Goal: Task Accomplishment & Management: Complete application form

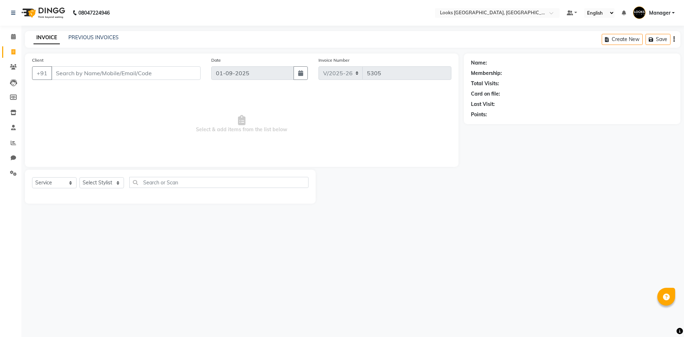
select select "4718"
select select "service"
click at [95, 184] on select "Select Stylist [PERSON_NAME] [PERSON_NAME] COUNTER_SALES Employee_WS [PERSON_NA…" at bounding box center [101, 182] width 45 height 11
select select "67718"
click at [79, 177] on select "Select Stylist [PERSON_NAME] [PERSON_NAME] COUNTER_SALES Employee_WS [PERSON_NA…" at bounding box center [101, 182] width 45 height 11
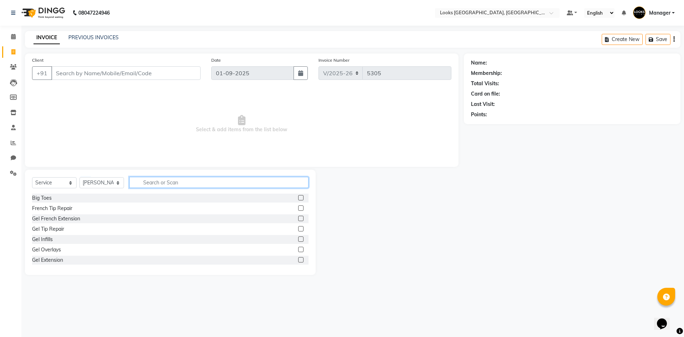
click at [179, 180] on input "text" at bounding box center [218, 182] width 179 height 11
type input "WAS"
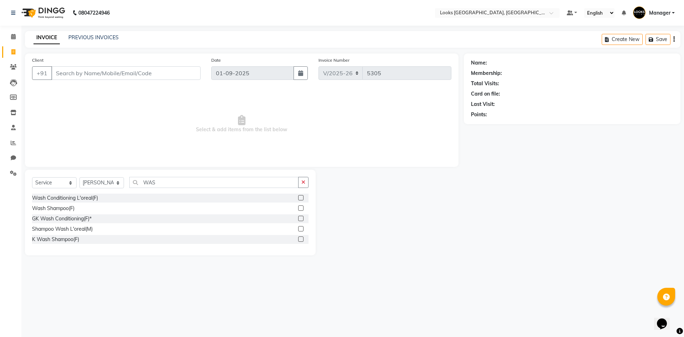
click at [302, 236] on label at bounding box center [300, 238] width 5 height 5
click at [302, 237] on input "checkbox" at bounding box center [300, 239] width 5 height 5
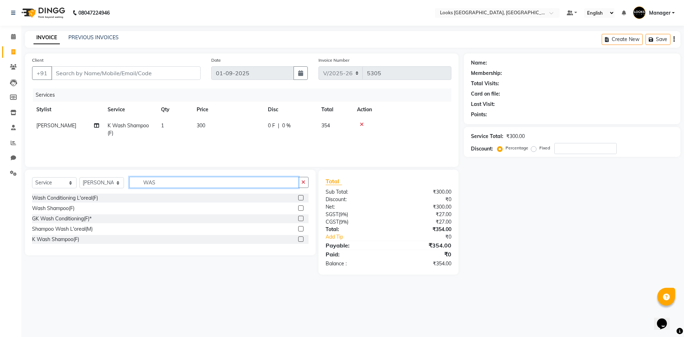
checkbox input "false"
click at [245, 181] on input "WAS" at bounding box center [213, 182] width 169 height 11
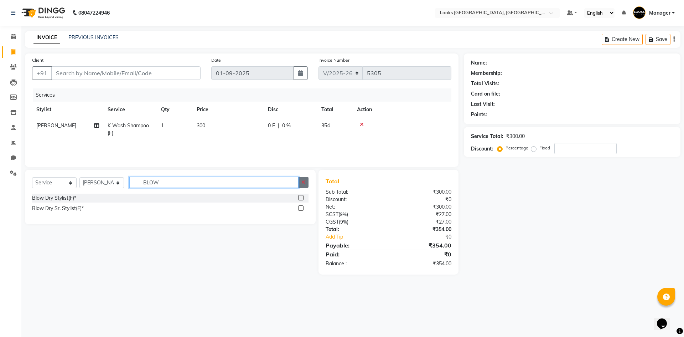
type input "BLOW"
click at [301, 198] on label at bounding box center [300, 197] width 5 height 5
click at [301, 198] on input "checkbox" at bounding box center [300, 197] width 5 height 5
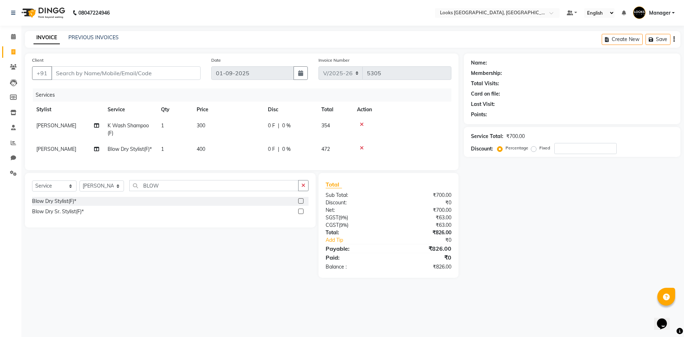
click at [198, 127] on td "300" at bounding box center [227, 130] width 71 height 24
checkbox input "false"
select select "67718"
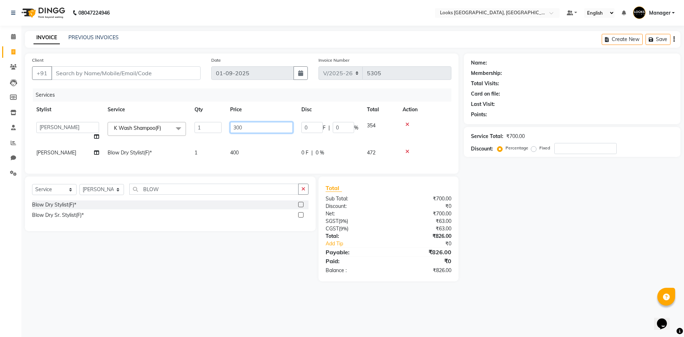
drag, startPoint x: 245, startPoint y: 125, endPoint x: 143, endPoint y: 112, distance: 102.7
click at [144, 112] on table "Stylist Service Qty Price Disc Total Action [PERSON_NAME] [PERSON_NAME] COUNTER…" at bounding box center [241, 130] width 419 height 59
type input "500"
click at [233, 152] on td "400" at bounding box center [261, 153] width 71 height 16
select select "67718"
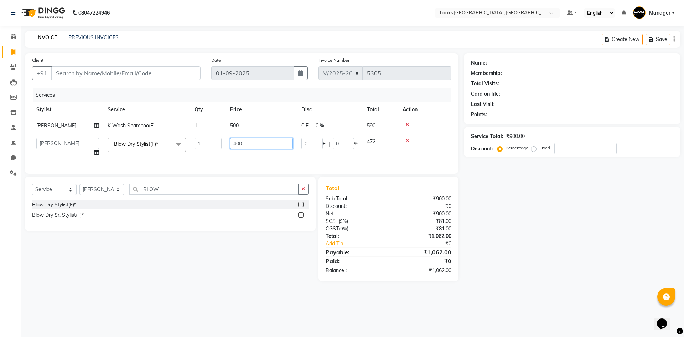
drag, startPoint x: 255, startPoint y: 138, endPoint x: 176, endPoint y: 126, distance: 80.0
click at [177, 127] on tbody "[PERSON_NAME] Wash Shampoo(F) 1 500 0 F | 0 % 590 [PERSON_NAME] [PERSON_NAME] C…" at bounding box center [241, 139] width 419 height 43
type input "500"
click at [582, 218] on div "Name: Membership: Total Visits: Card on file: Last Visit: Points: Service Total…" at bounding box center [575, 167] width 222 height 228
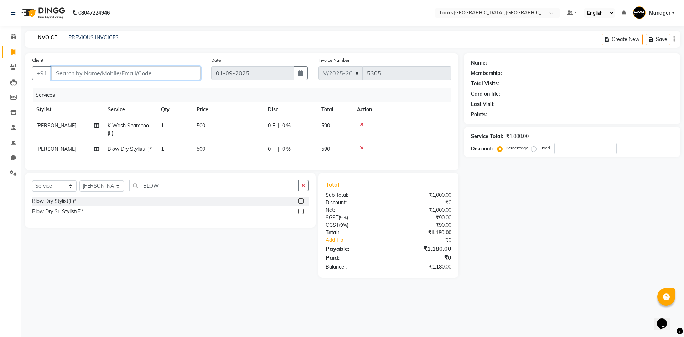
click at [172, 71] on input "Client" at bounding box center [125, 73] width 149 height 14
click at [132, 73] on input "Client" at bounding box center [125, 73] width 149 height 14
type input "9"
type input "0"
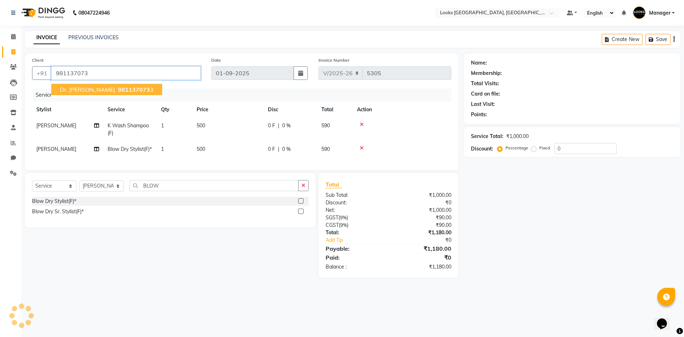
click at [121, 88] on span "981137073" at bounding box center [134, 89] width 32 height 7
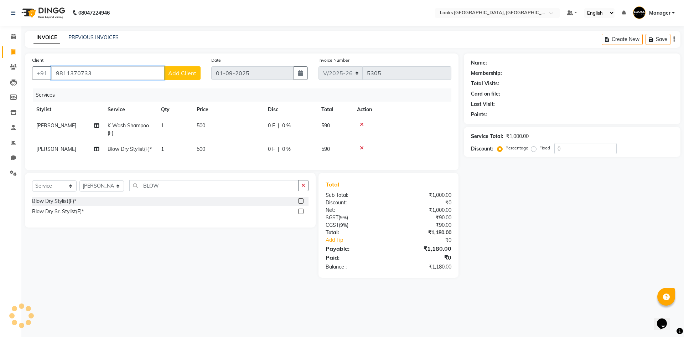
type input "9811370733"
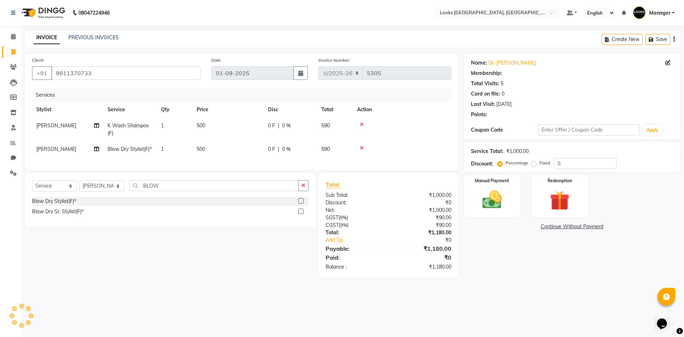
select select "1: Object"
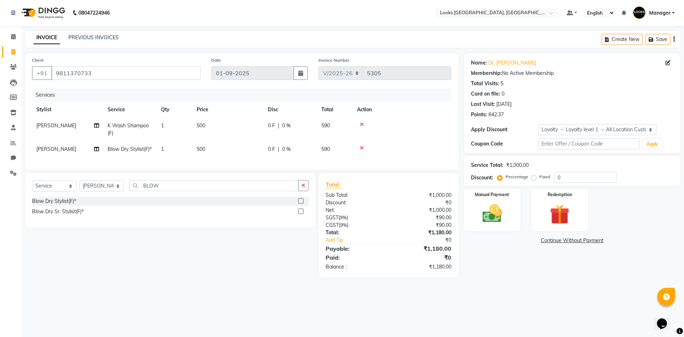
drag, startPoint x: 517, startPoint y: 114, endPoint x: 486, endPoint y: 117, distance: 31.1
click at [486, 117] on div "Points: 642.37" at bounding box center [572, 114] width 202 height 7
click at [539, 288] on main "INVOICE PREVIOUS INVOICES Create New Save Client [PHONE_NUMBER] Date [DATE] Inv…" at bounding box center [352, 159] width 662 height 257
click at [63, 73] on input "9811370733" at bounding box center [125, 73] width 149 height 14
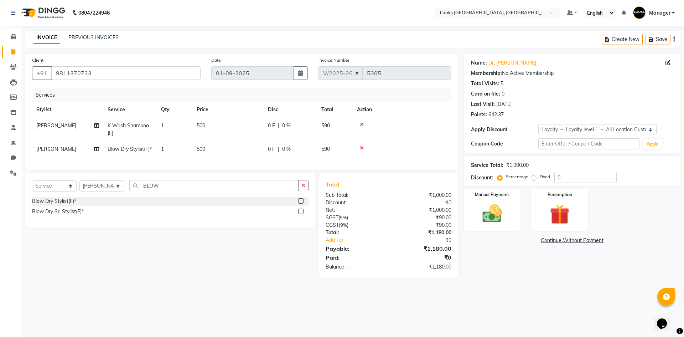
click at [311, 50] on main "INVOICE PREVIOUS INVOICES Create New Save Client [PHONE_NUMBER] Date [DATE] Inv…" at bounding box center [352, 159] width 662 height 257
click at [485, 209] on img at bounding box center [491, 214] width 33 height 24
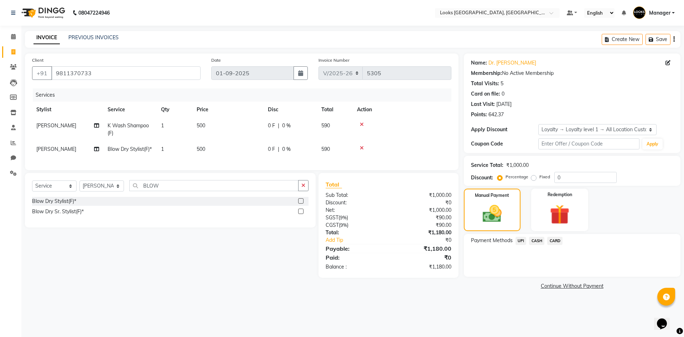
click at [642, 215] on div "Manual Payment Redemption" at bounding box center [571, 209] width 227 height 42
click at [326, 25] on nav "08047224946 Select Location × Looks [GEOGRAPHIC_DATA], Haryana Default Panel My…" at bounding box center [342, 13] width 684 height 26
click at [377, 29] on div "08047224946 Select Location × Looks [GEOGRAPHIC_DATA], [GEOGRAPHIC_DATA] Defaul…" at bounding box center [342, 168] width 684 height 337
click at [358, 148] on div at bounding box center [402, 147] width 90 height 5
click at [359, 148] on div at bounding box center [402, 147] width 90 height 5
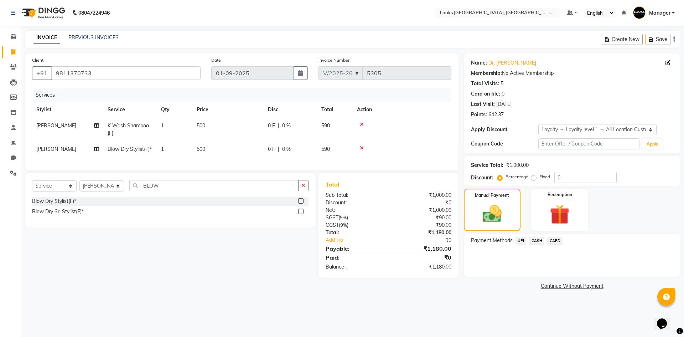
click at [360, 148] on icon at bounding box center [362, 147] width 4 height 5
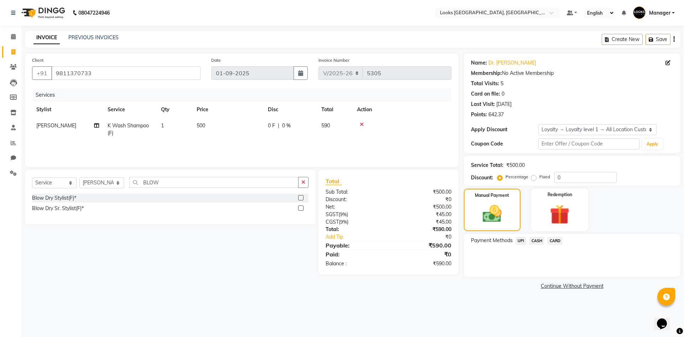
click at [538, 240] on span "CASH" at bounding box center [536, 240] width 15 height 8
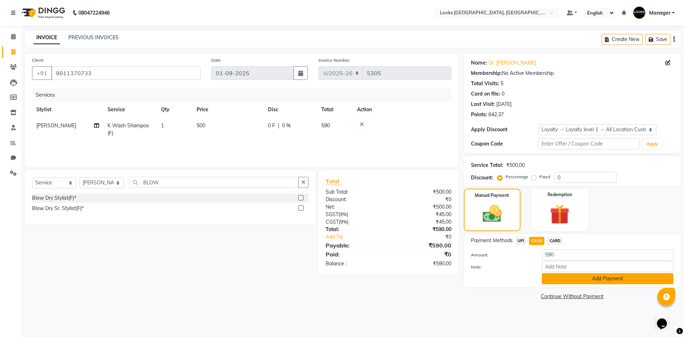
click at [576, 277] on button "Add Payment" at bounding box center [607, 278] width 131 height 11
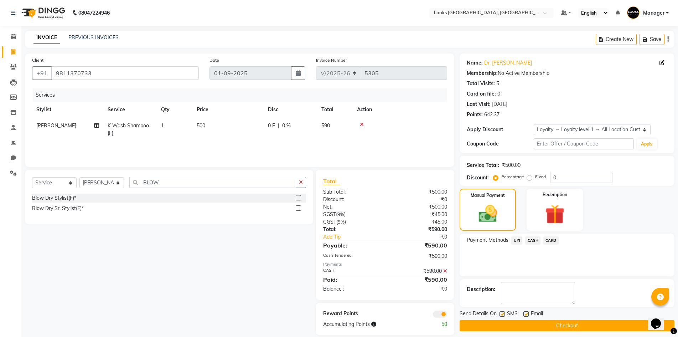
scroll to position [9, 0]
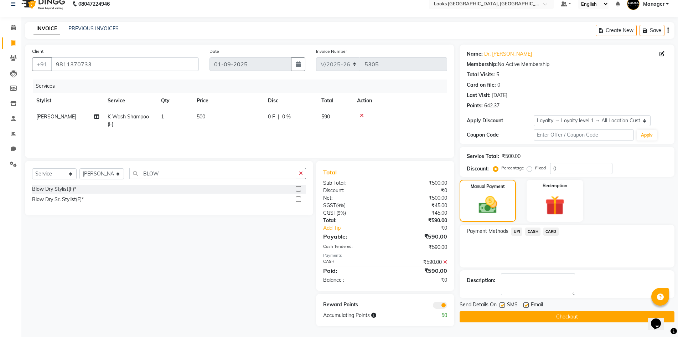
drag, startPoint x: 524, startPoint y: 304, endPoint x: 584, endPoint y: 277, distance: 66.1
click at [523, 304] on label at bounding box center [525, 304] width 5 height 5
click at [523, 304] on input "checkbox" at bounding box center [525, 305] width 5 height 5
checkbox input "false"
click at [474, 312] on button "Checkout" at bounding box center [566, 316] width 215 height 11
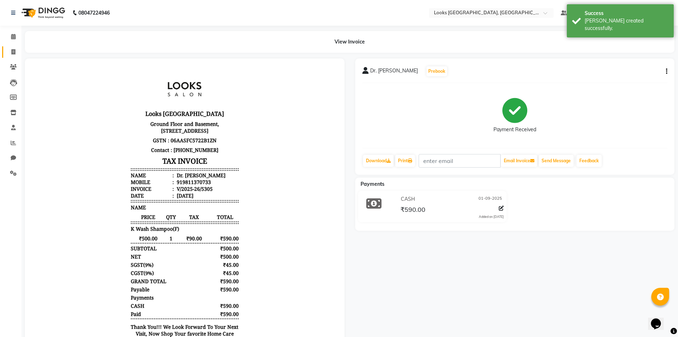
click at [11, 54] on icon at bounding box center [13, 51] width 4 height 5
select select "service"
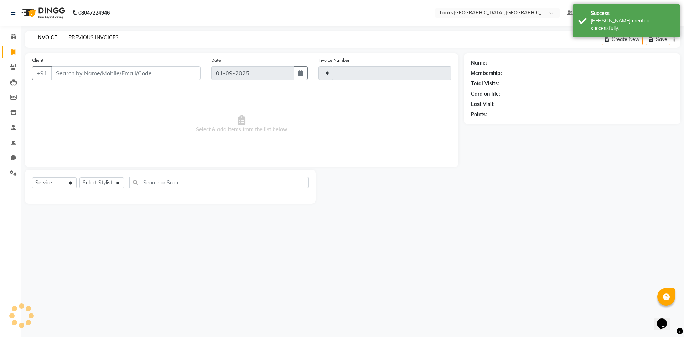
type input "5306"
select select "4718"
click at [100, 34] on div "PREVIOUS INVOICES" at bounding box center [93, 37] width 50 height 7
click at [96, 40] on link "PREVIOUS INVOICES" at bounding box center [93, 37] width 50 height 6
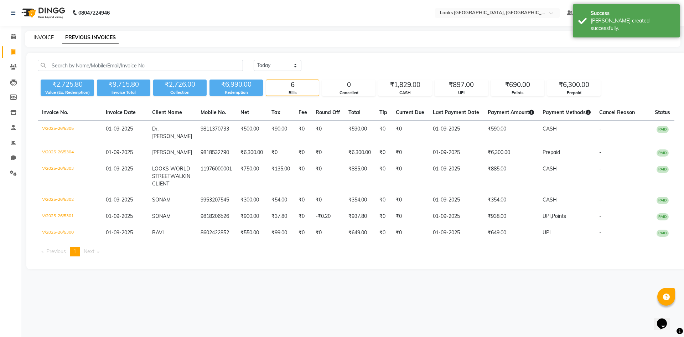
click at [37, 35] on link "INVOICE" at bounding box center [43, 37] width 20 height 6
select select "4718"
select select "service"
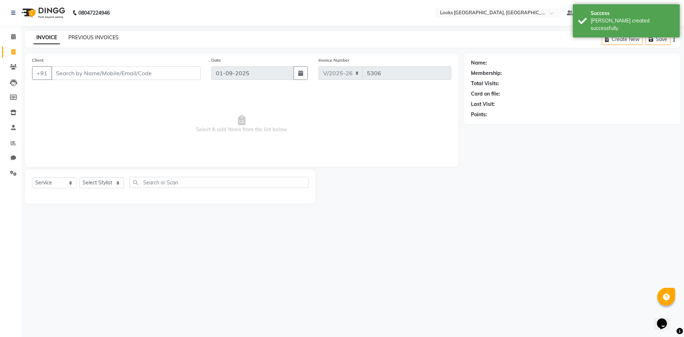
click at [108, 38] on link "PREVIOUS INVOICES" at bounding box center [93, 37] width 50 height 6
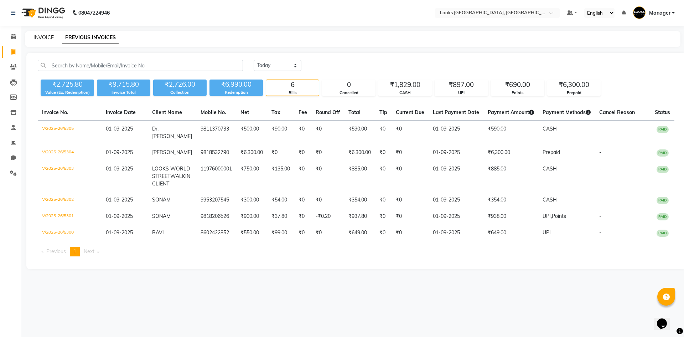
click at [46, 40] on link "INVOICE" at bounding box center [43, 37] width 20 height 6
select select "4718"
select select "service"
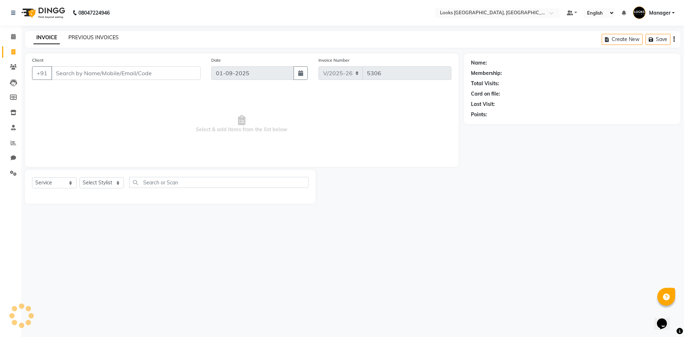
click at [100, 35] on link "PREVIOUS INVOICES" at bounding box center [93, 37] width 50 height 6
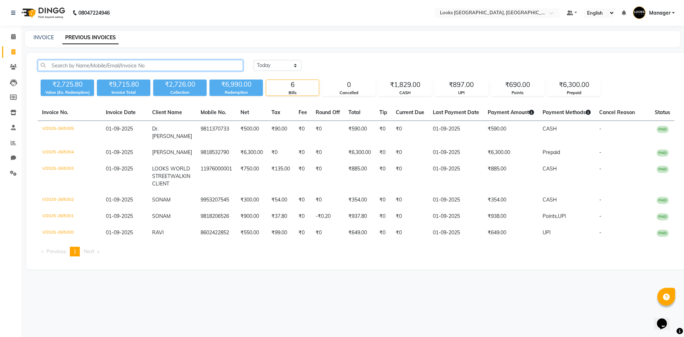
drag, startPoint x: 96, startPoint y: 65, endPoint x: 108, endPoint y: 64, distance: 12.2
click at [96, 65] on input "text" at bounding box center [140, 65] width 205 height 11
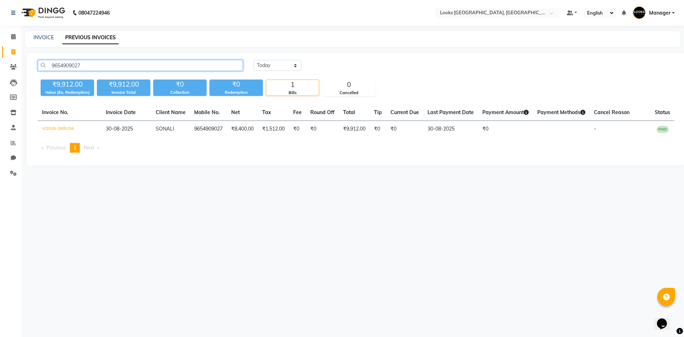
type input "9654909027"
click at [461, 133] on td "30-08-2025" at bounding box center [450, 129] width 55 height 17
click at [44, 38] on link "INVOICE" at bounding box center [43, 37] width 20 height 6
select select "service"
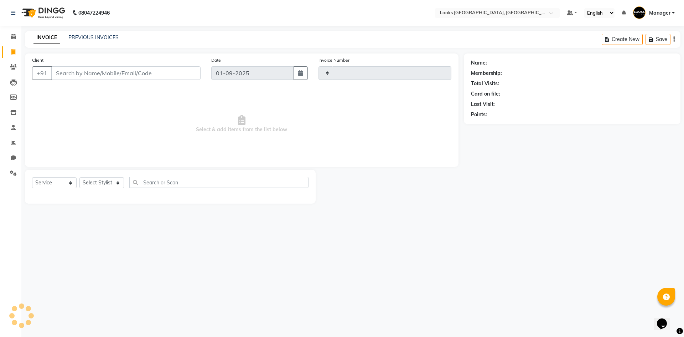
type input "5306"
select select "4718"
click at [95, 39] on link "PREVIOUS INVOICES" at bounding box center [93, 37] width 50 height 6
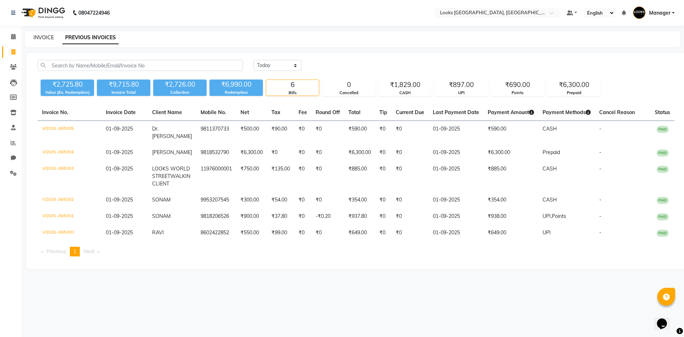
click at [45, 37] on link "INVOICE" at bounding box center [43, 37] width 20 height 6
select select "service"
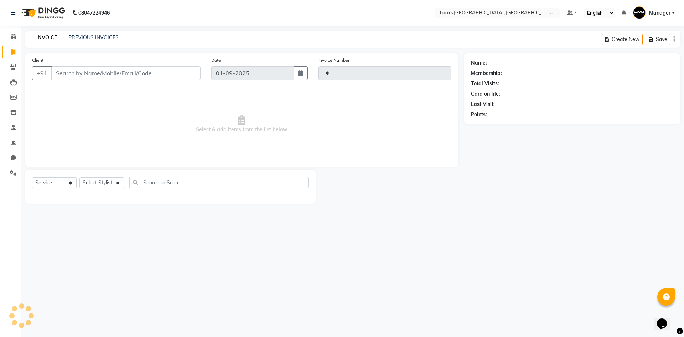
type input "5306"
select select "4718"
select select "service"
click at [108, 38] on link "PREVIOUS INVOICES" at bounding box center [93, 37] width 50 height 6
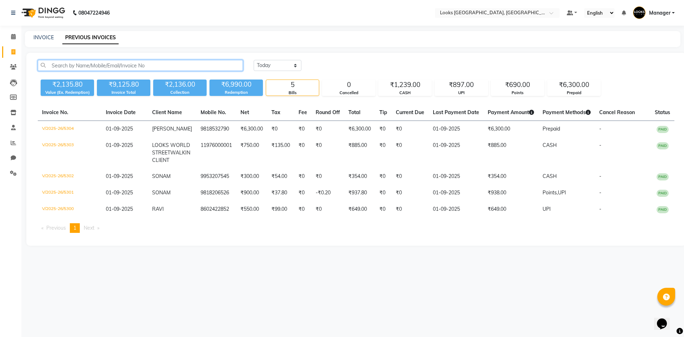
paste input "9811370733"
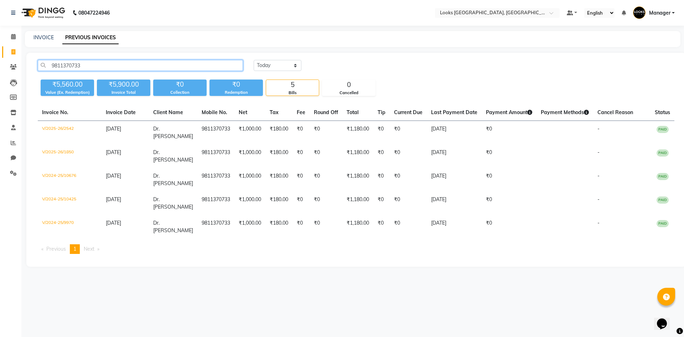
type input "9811370733"
click at [46, 38] on link "INVOICE" at bounding box center [43, 37] width 20 height 6
select select "service"
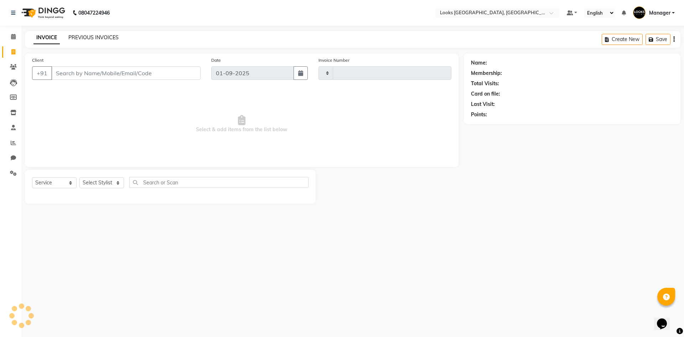
type input "5306"
select select "4718"
click at [86, 36] on link "PREVIOUS INVOICES" at bounding box center [93, 37] width 50 height 6
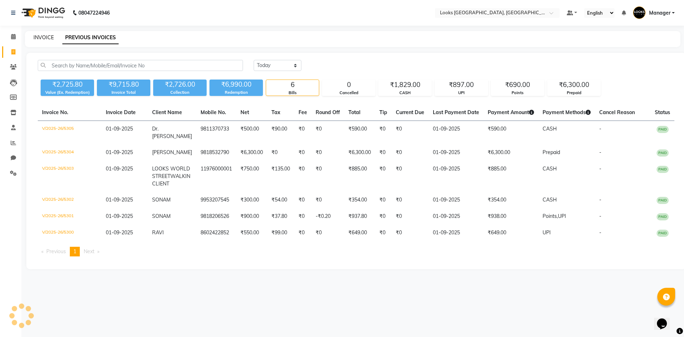
click at [43, 37] on link "INVOICE" at bounding box center [43, 37] width 20 height 6
select select "4718"
select select "service"
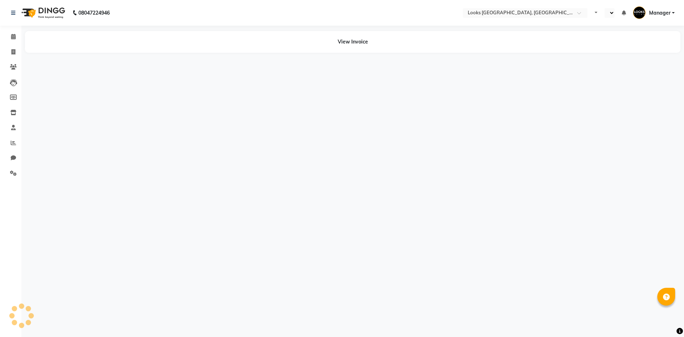
select select "en"
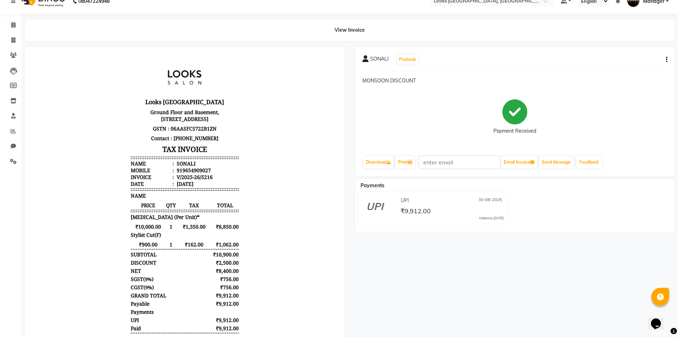
scroll to position [13, 0]
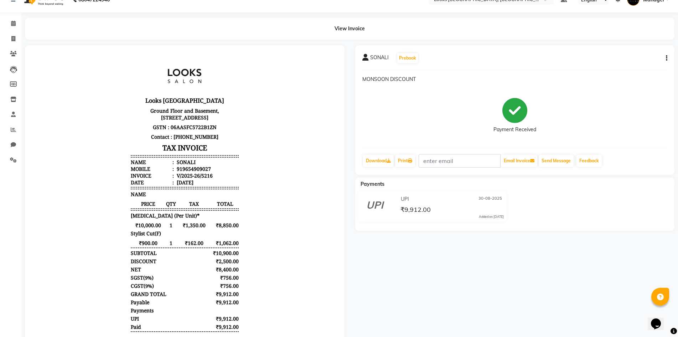
click at [666, 58] on icon "button" at bounding box center [666, 58] width 1 height 0
click at [650, 61] on div "Edit Item Staff" at bounding box center [630, 62] width 49 height 9
select select
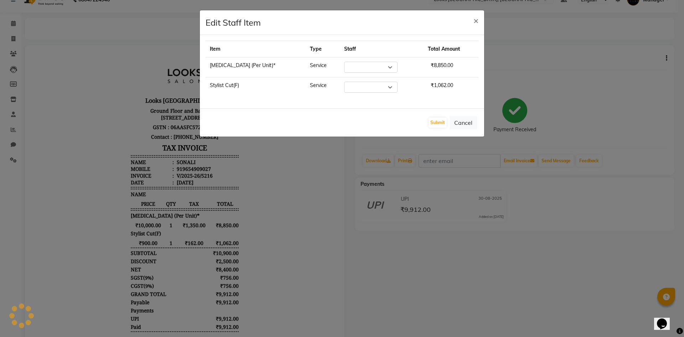
select select "67718"
click at [477, 20] on span "×" at bounding box center [475, 20] width 5 height 11
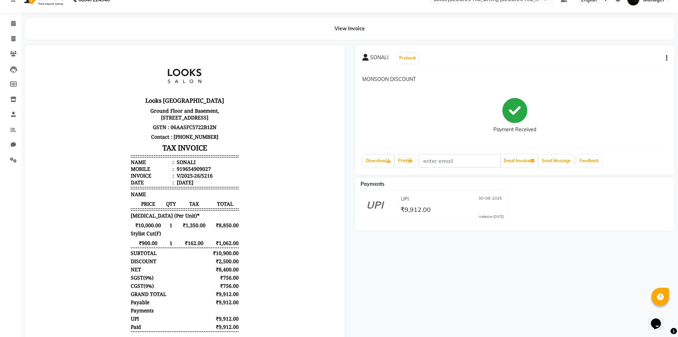
drag, startPoint x: 121, startPoint y: 234, endPoint x: 250, endPoint y: 244, distance: 129.6
click at [250, 244] on body "Looks World Street Faridabad Ground Floor and Basement, SCO 60, Omaxe World Str…" at bounding box center [184, 217] width 299 height 324
click at [401, 281] on div "SONALI Prebook MONSOON DISCOUNT Payment Received Download Print Email Invoice S…" at bounding box center [515, 222] width 330 height 354
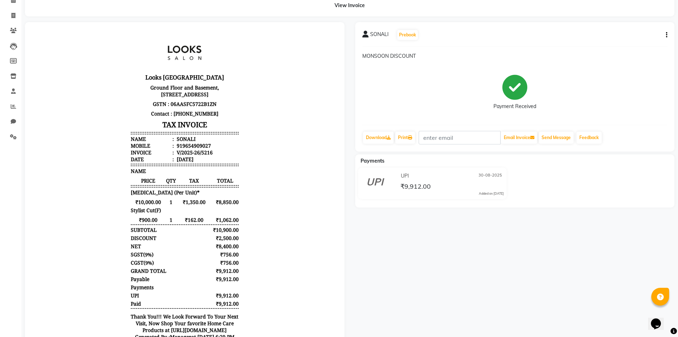
scroll to position [49, 0]
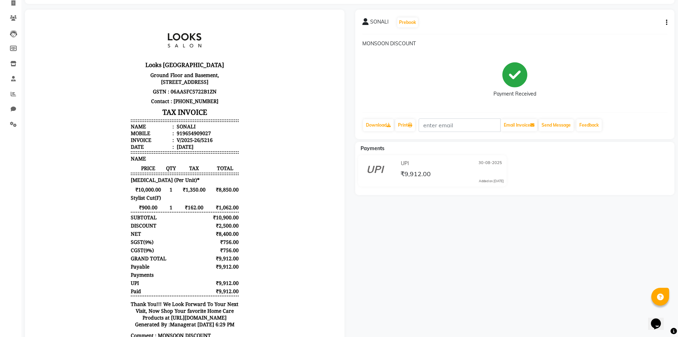
click at [520, 282] on div "SONALI Prebook MONSOON DISCOUNT Payment Received Download Print Email Invoice S…" at bounding box center [515, 187] width 330 height 354
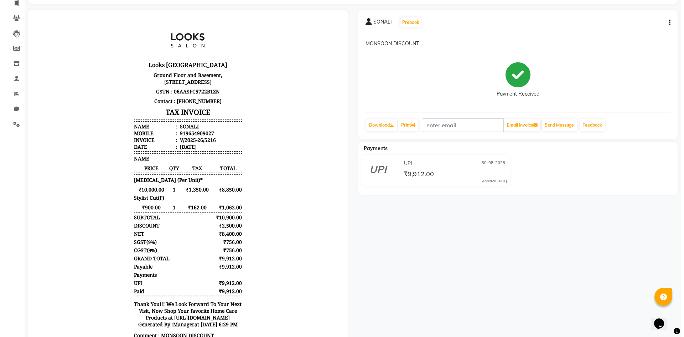
scroll to position [0, 0]
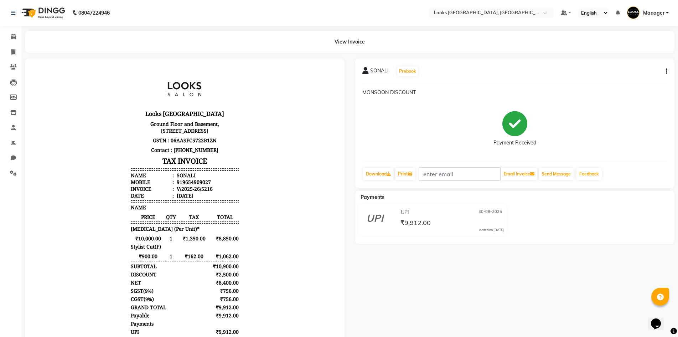
click at [272, 16] on nav "08047224946 Select Location × Looks [GEOGRAPHIC_DATA], Haryana Default Panel My…" at bounding box center [339, 13] width 678 height 26
click at [423, 275] on div "SONALI Prebook MONSOON DISCOUNT Payment Received Download Print Email Invoice S…" at bounding box center [515, 235] width 330 height 354
click at [427, 296] on div "SONALI Prebook MONSOON DISCOUNT Payment Received Download Print Email Invoice S…" at bounding box center [515, 235] width 330 height 354
click at [517, 38] on div "View Invoice" at bounding box center [349, 42] width 649 height 22
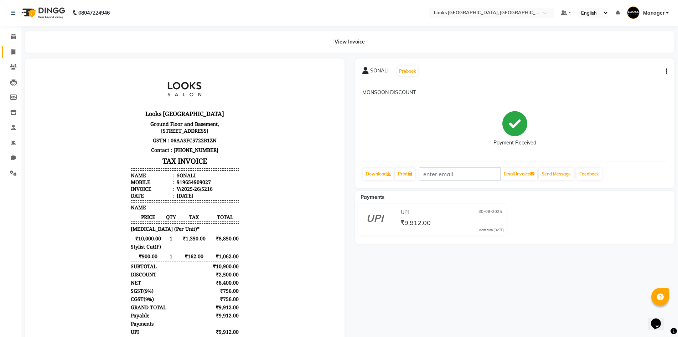
click at [12, 48] on link "Invoice" at bounding box center [10, 52] width 17 height 12
select select "service"
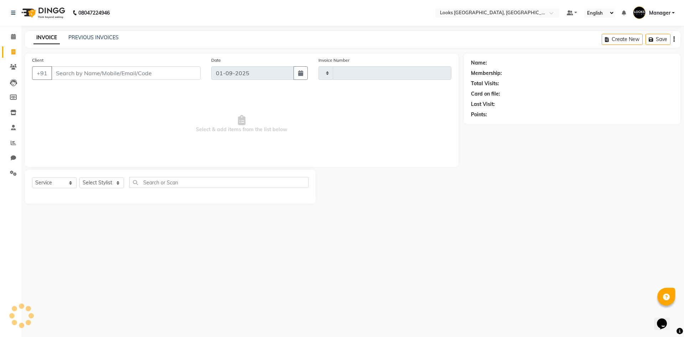
type input "5306"
select select "4718"
